Goal: Information Seeking & Learning: Compare options

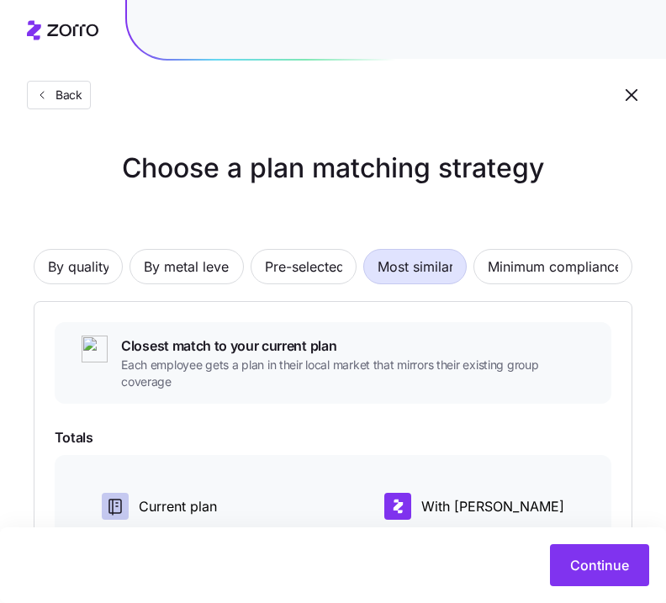
scroll to position [347, 0]
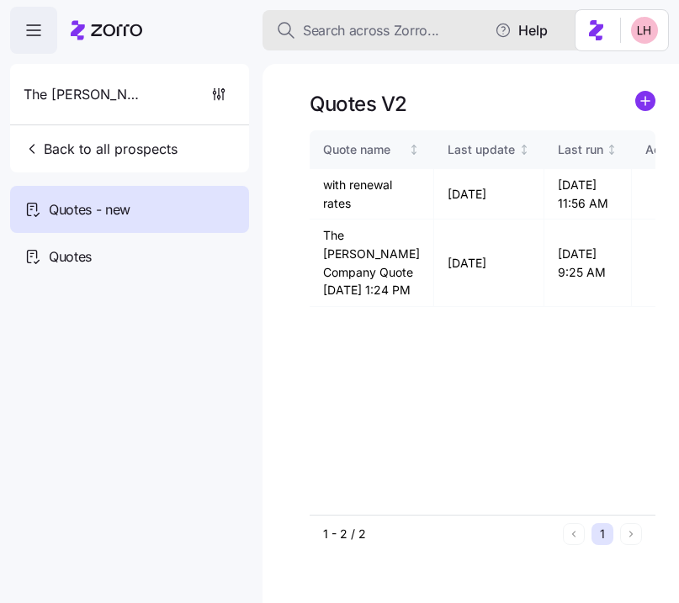
click at [399, 34] on span "Search across Zorro..." at bounding box center [371, 30] width 136 height 21
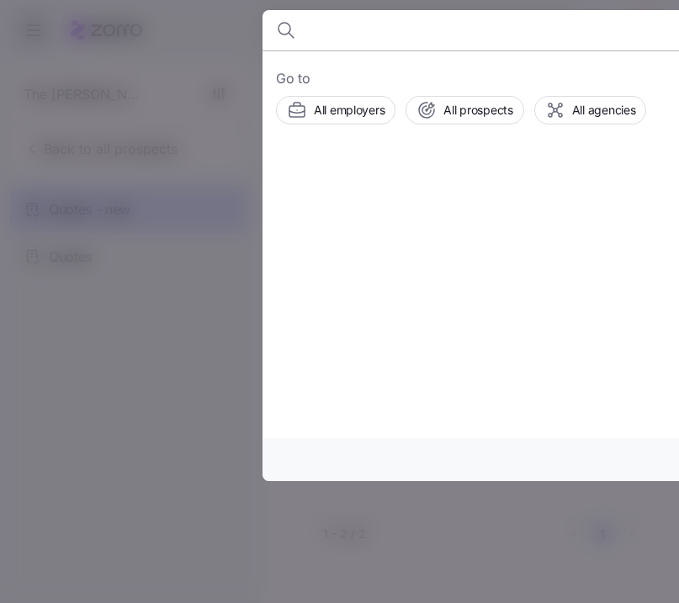
type input "c"
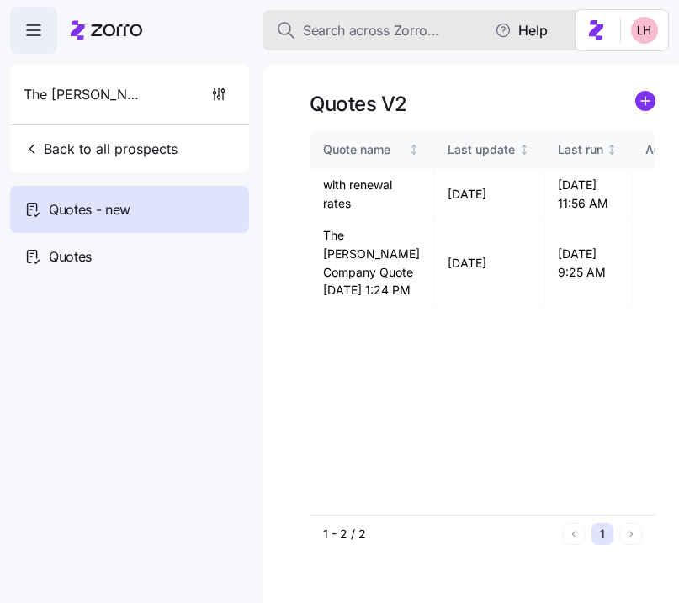
click at [394, 34] on span "Search across Zorro..." at bounding box center [371, 30] width 136 height 21
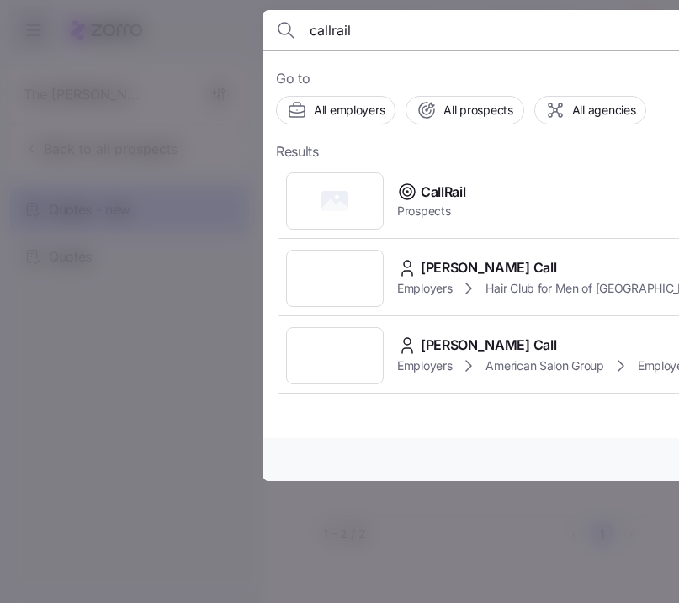
type input "callrail"
click at [450, 194] on span "CallRail" at bounding box center [443, 192] width 45 height 21
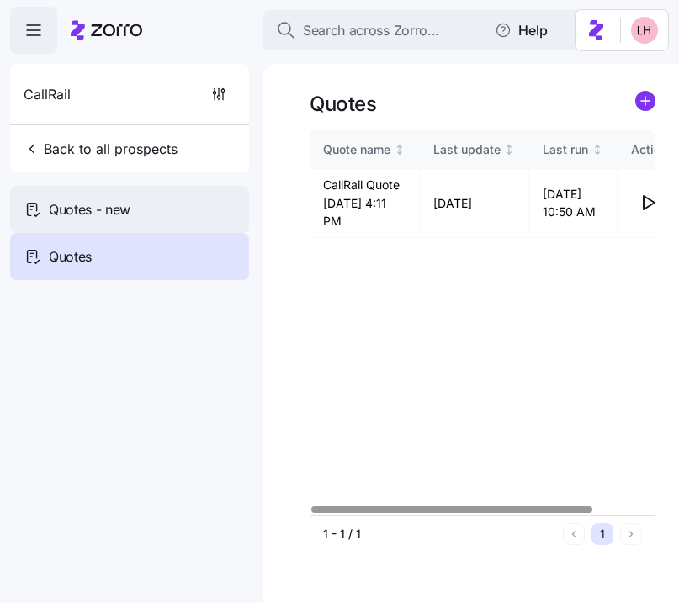
click at [131, 218] on div "Quotes - new" at bounding box center [129, 209] width 239 height 47
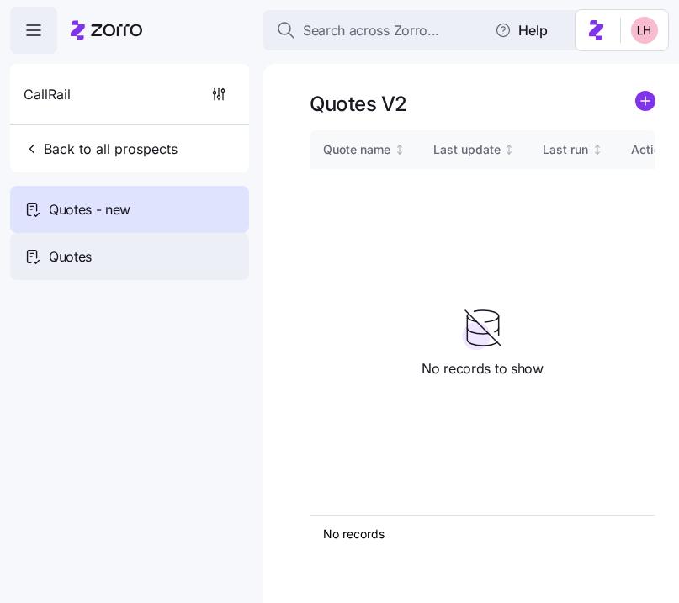
click at [128, 256] on div "Quotes" at bounding box center [129, 256] width 239 height 47
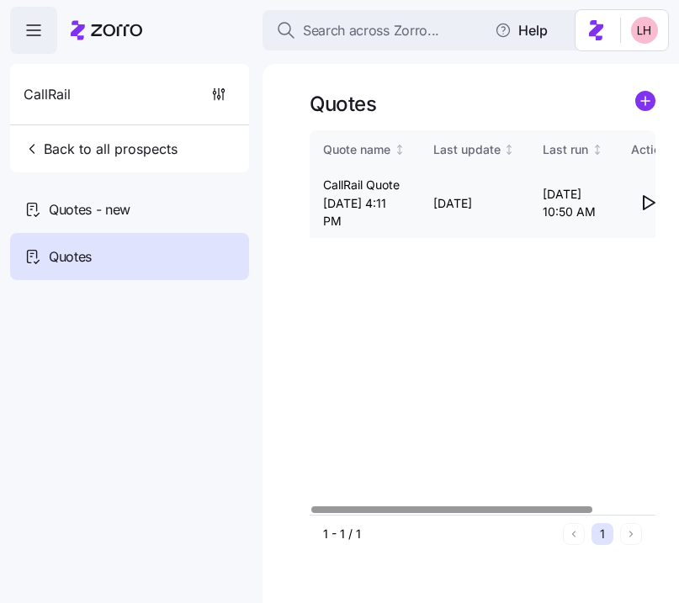
click at [647, 208] on icon "button" at bounding box center [648, 203] width 20 height 20
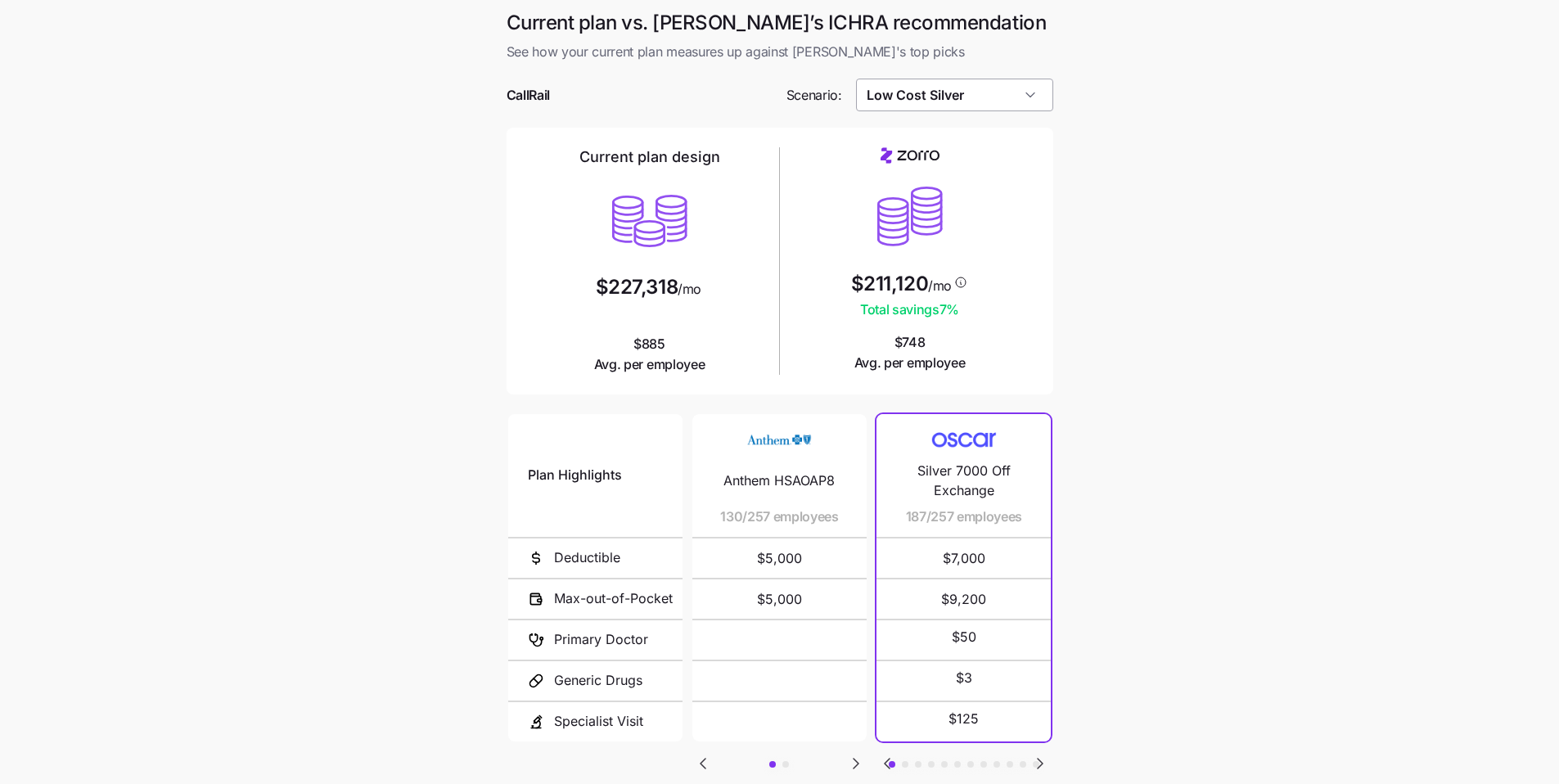
click at [660, 103] on input "Low Cost Silver" at bounding box center [955, 95] width 198 height 33
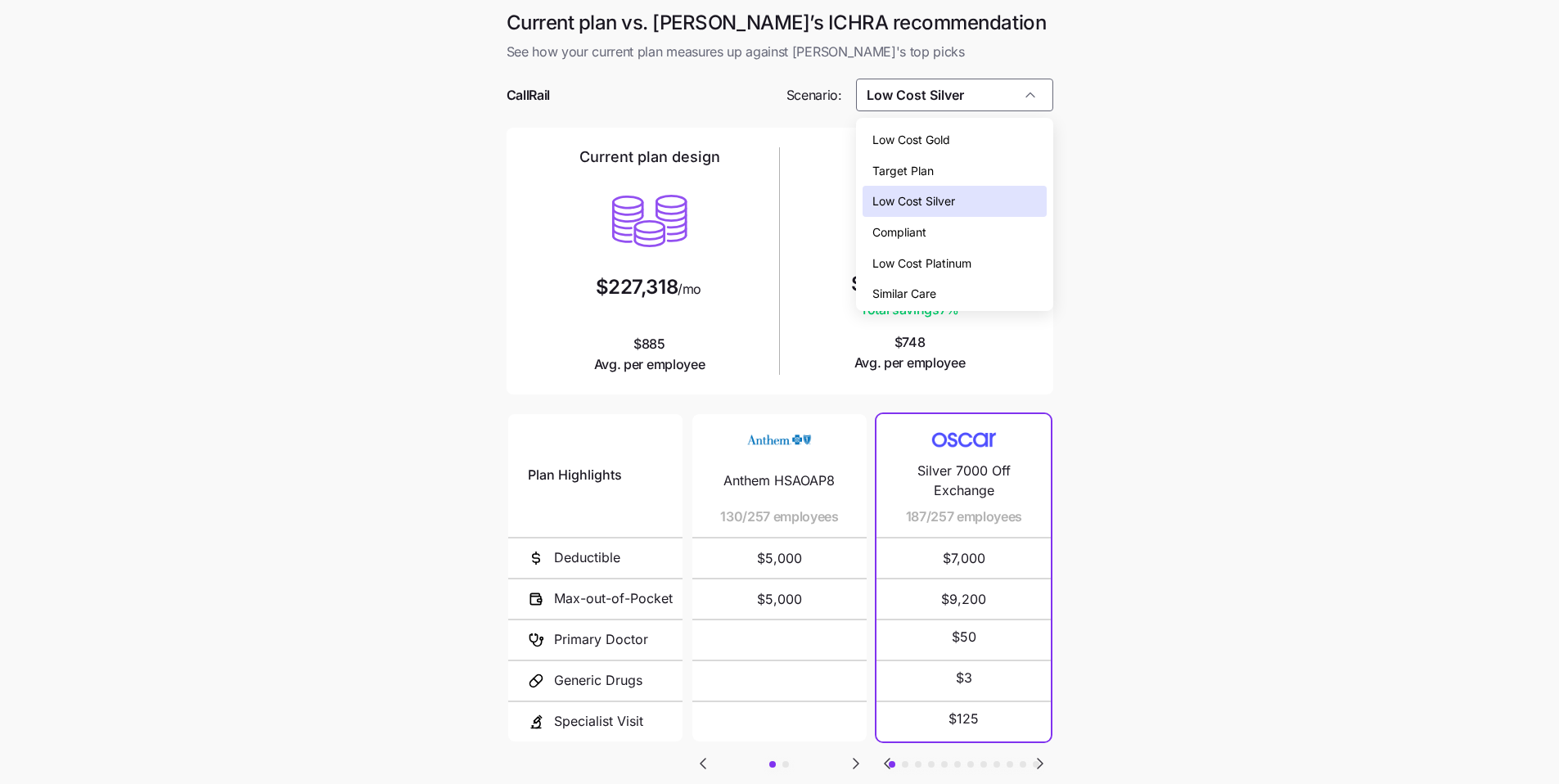
click at [660, 145] on span "Low Cost Gold" at bounding box center [912, 140] width 78 height 18
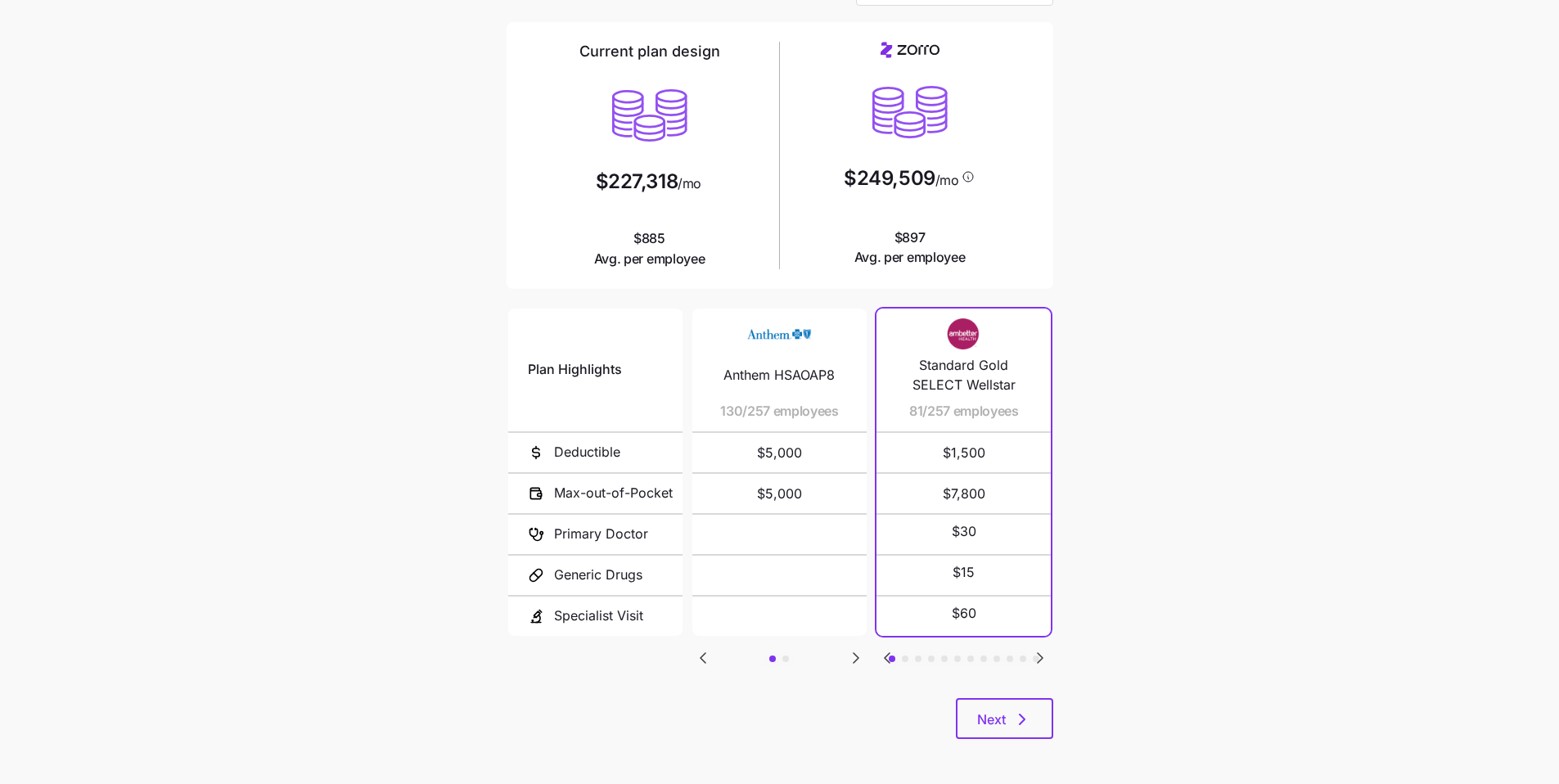
scroll to position [110, 0]
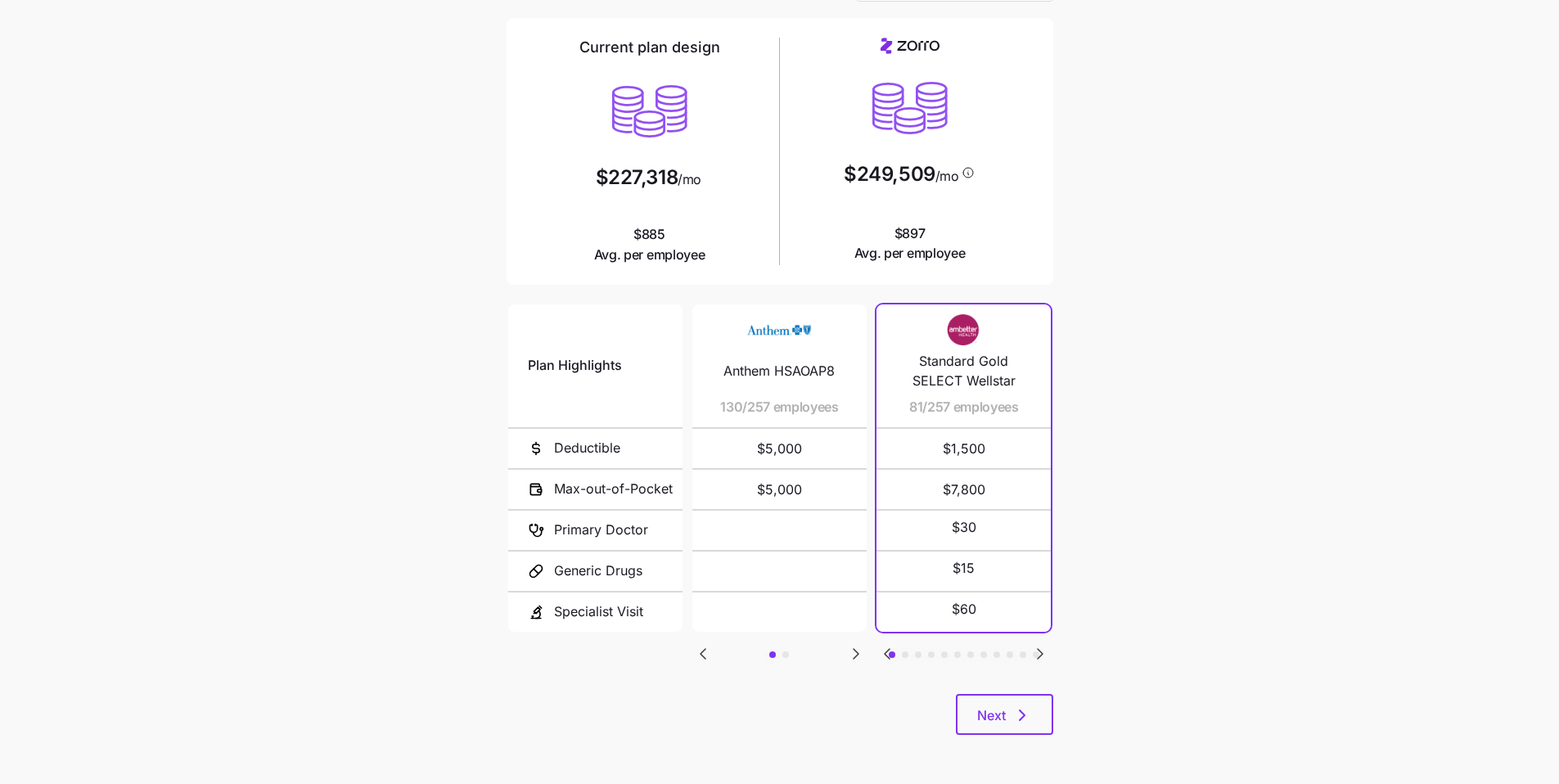
click at [660, 586] on icon "Go to next slide" at bounding box center [856, 654] width 19 height 19
click at [660, 586] on icon "Go to previous slide" at bounding box center [703, 654] width 19 height 19
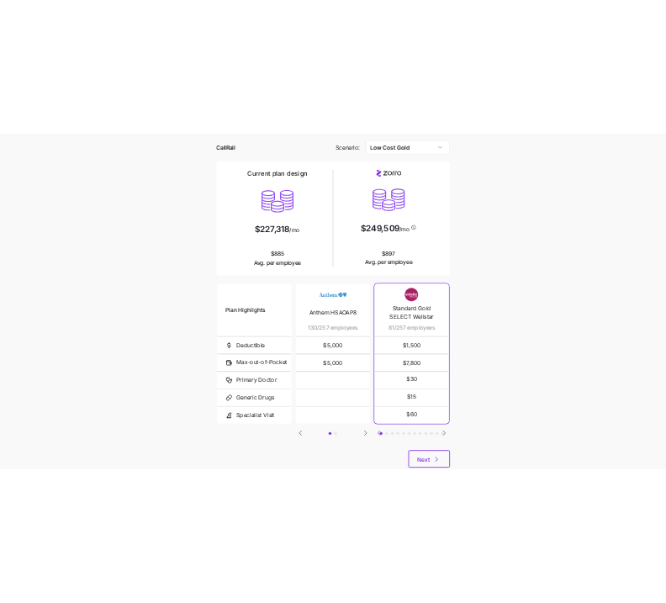
scroll to position [45, 0]
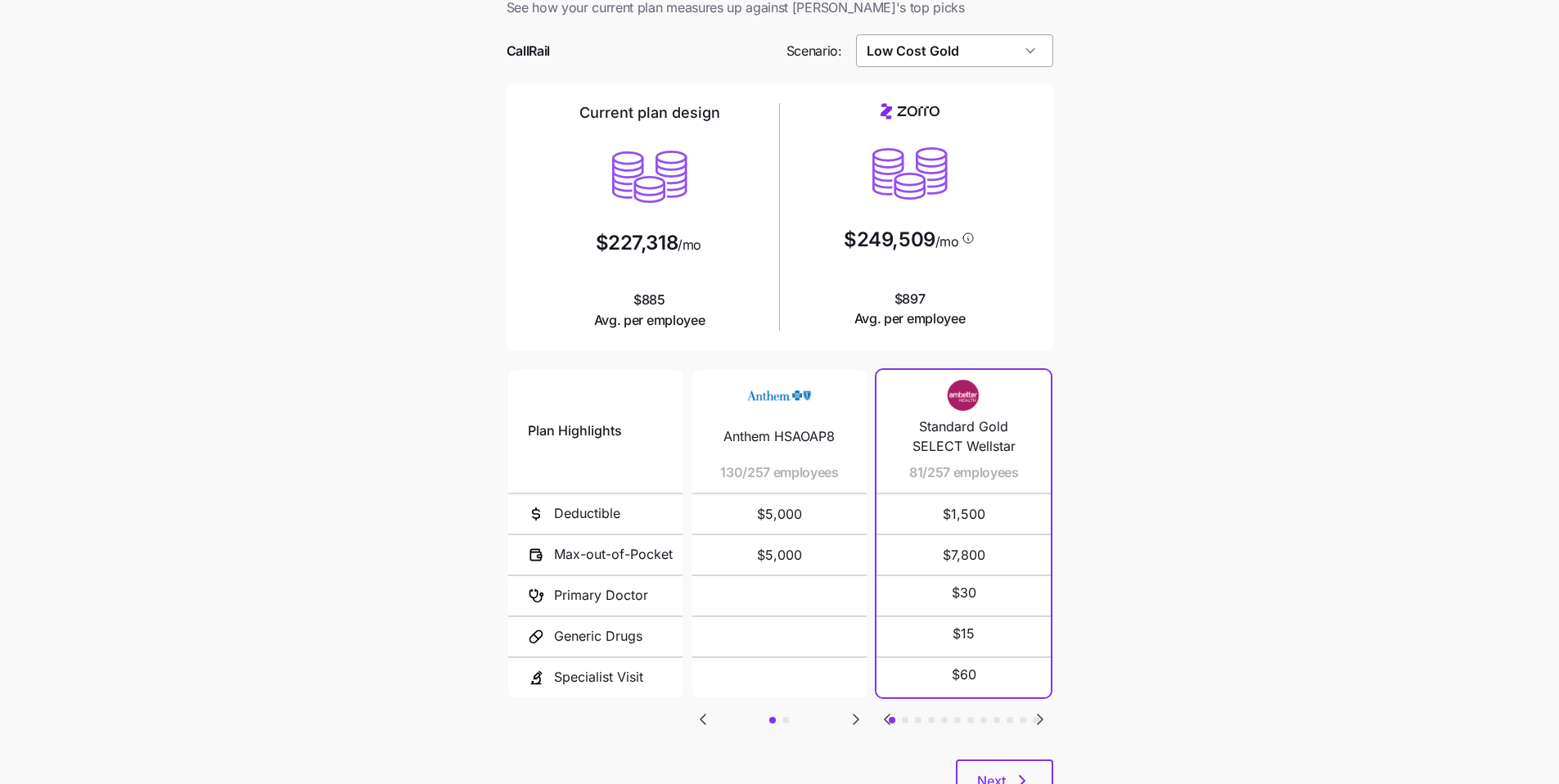
click at [660, 61] on input "Low Cost Gold" at bounding box center [955, 51] width 198 height 33
click at [660, 157] on span "Low Cost Silver" at bounding box center [914, 157] width 83 height 18
type input "Low Cost Silver"
click at [660, 586] on icon "Go to next slide" at bounding box center [1040, 719] width 19 height 19
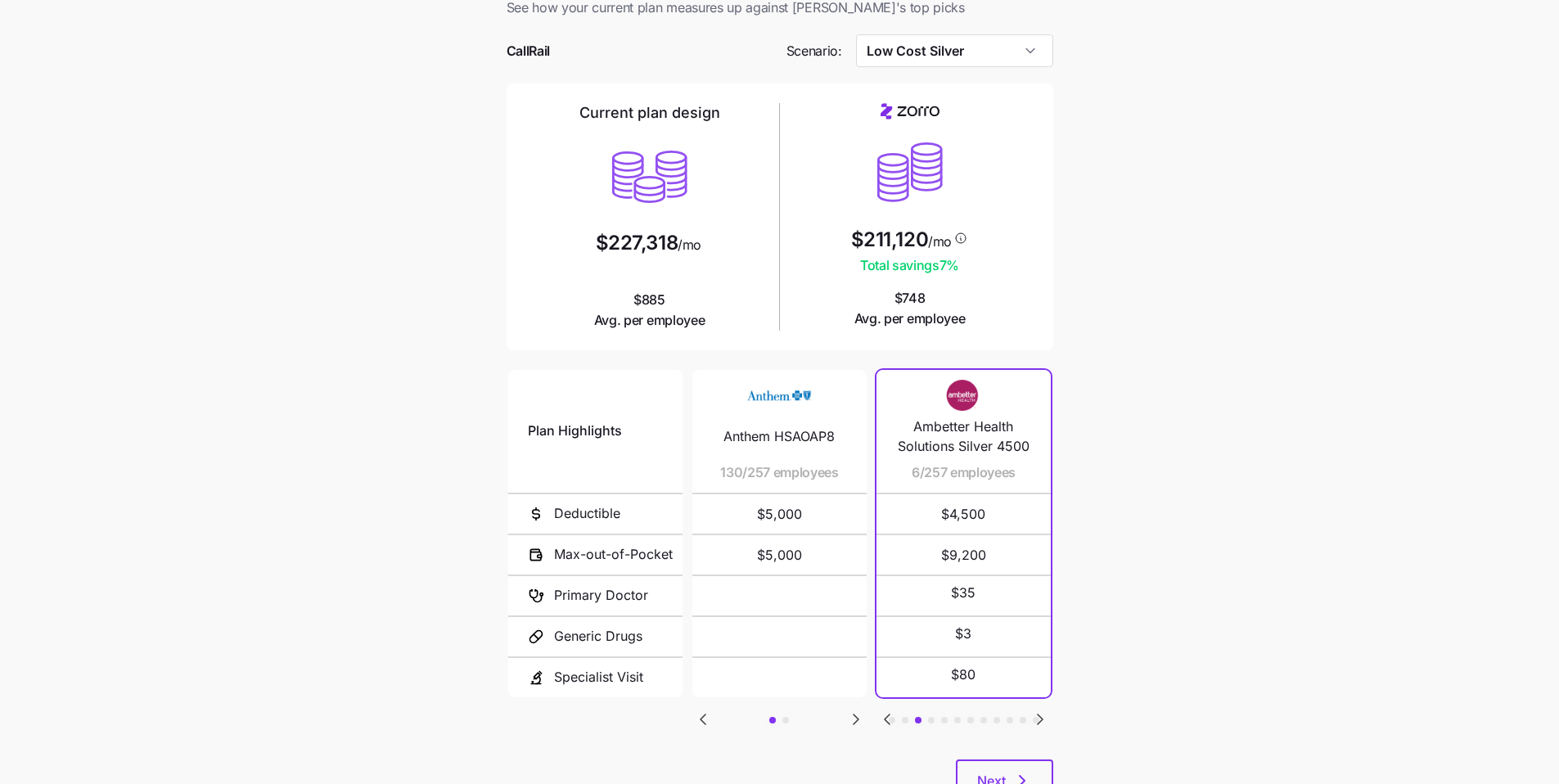
click at [660, 586] on icon "Go to next slide" at bounding box center [1040, 719] width 19 height 19
